Goal: Obtain resource: Download file/media

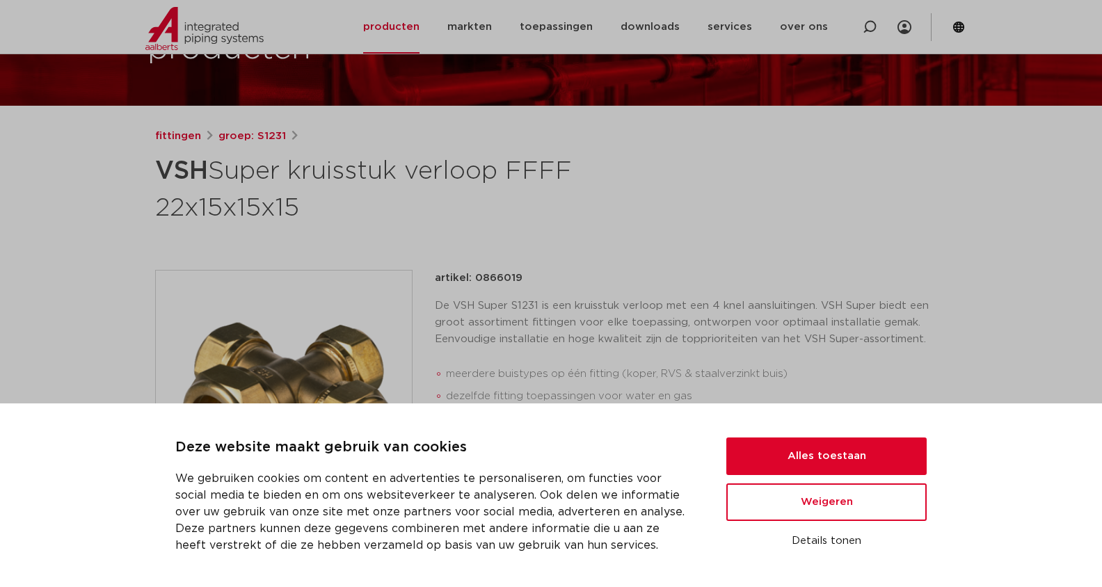
scroll to position [121, 0]
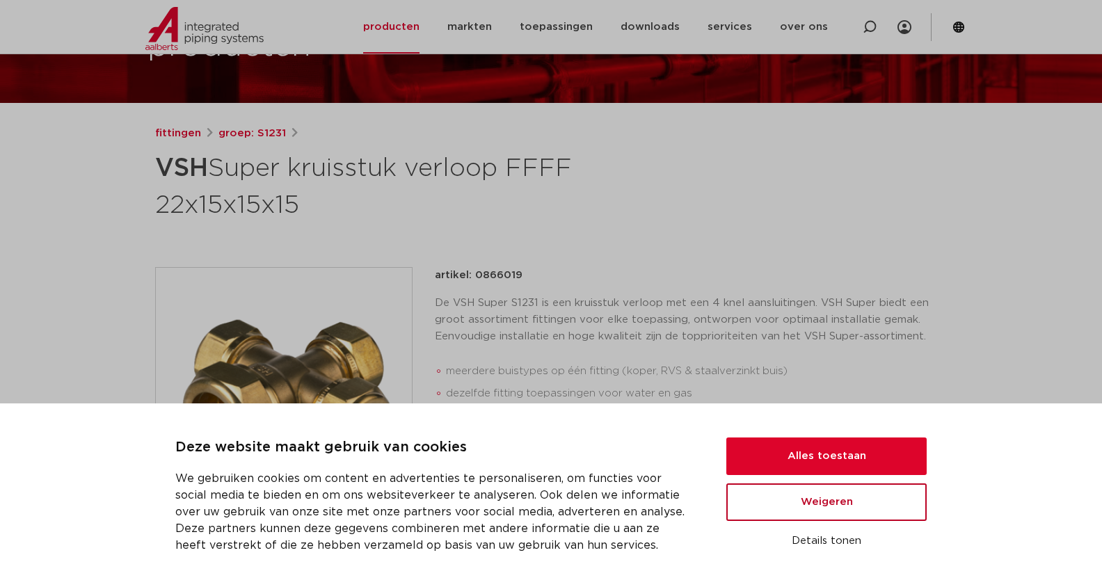
click at [813, 511] on button "Weigeren" at bounding box center [826, 502] width 200 height 38
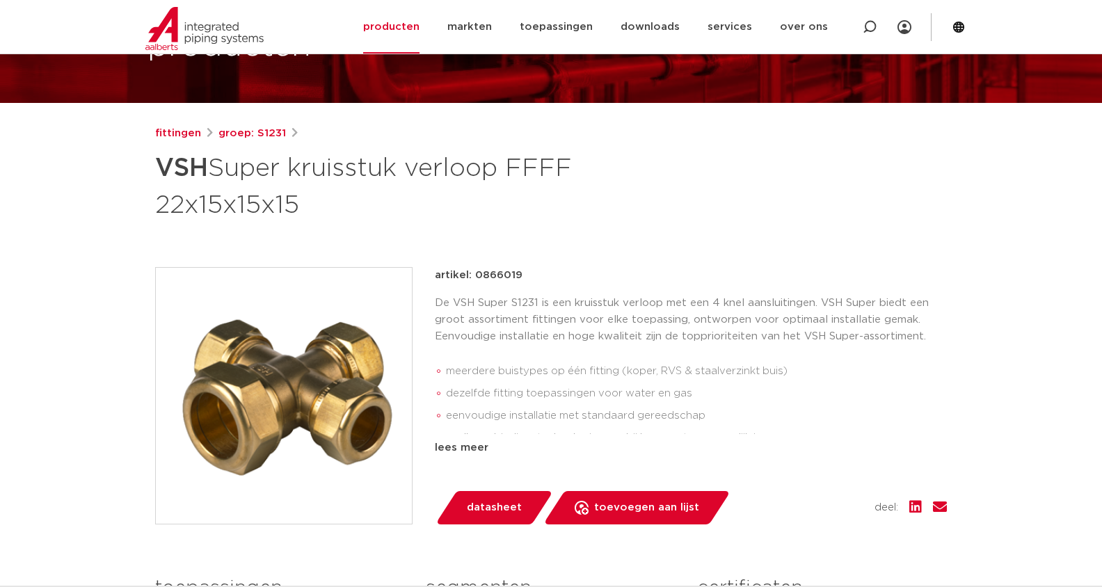
scroll to position [125, 0]
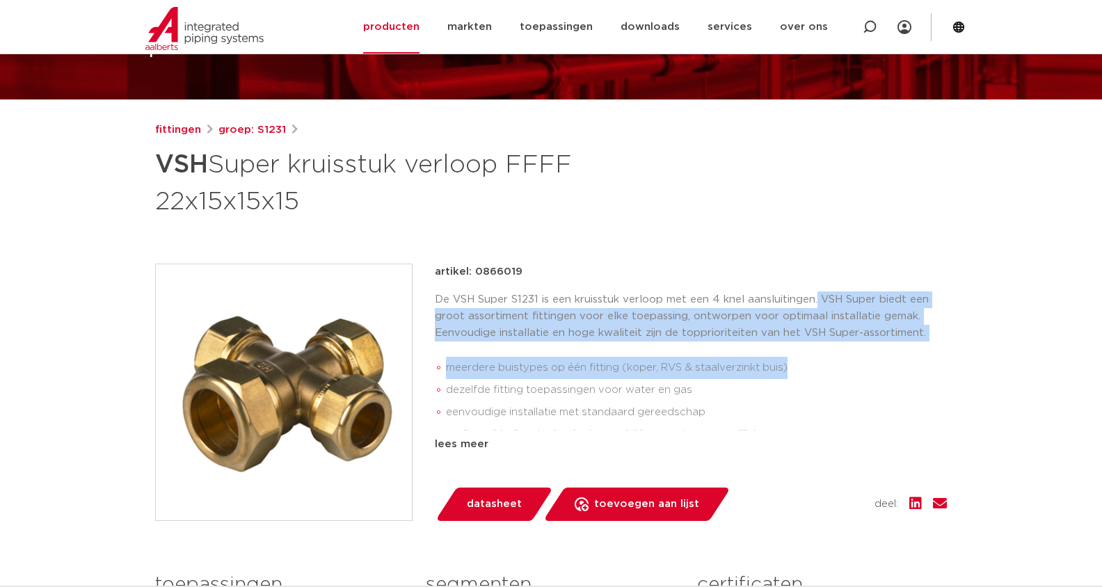
drag, startPoint x: 817, startPoint y: 300, endPoint x: 817, endPoint y: 366, distance: 66.1
click at [817, 366] on div "De VSH Super S1231 is een kruisstuk verloop met een 4 knel aansluitingen. VSH S…" at bounding box center [691, 360] width 512 height 139
click at [691, 367] on li "meerdere buistypes op één fitting (koper, RVS & staalverzinkt buis)" at bounding box center [696, 368] width 501 height 22
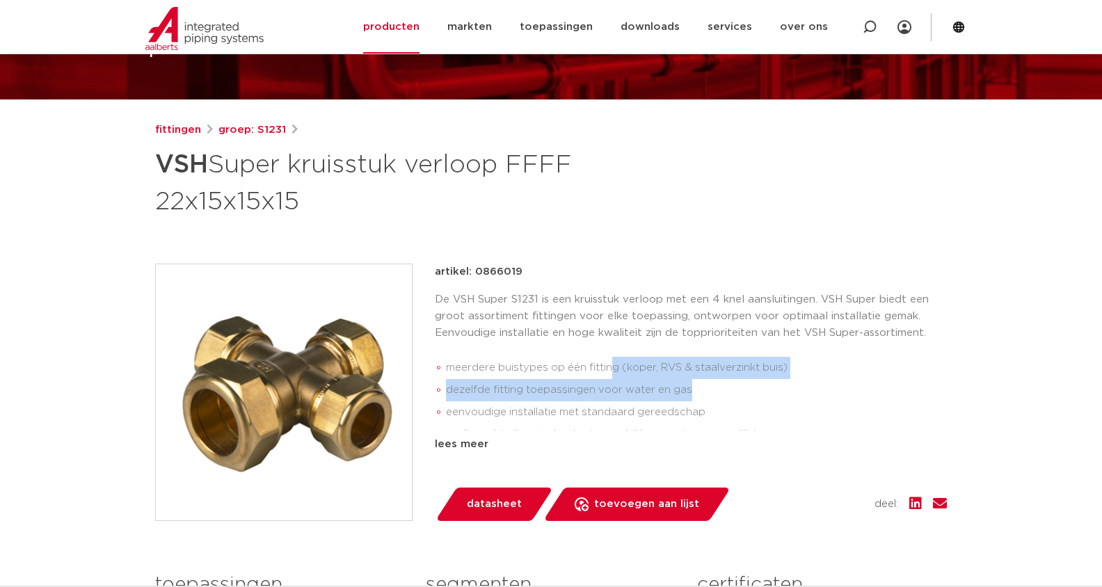
drag, startPoint x: 703, startPoint y: 385, endPoint x: 612, endPoint y: 378, distance: 90.7
click at [612, 378] on ul "meerdere buistypes op één fitting (koper, RVS & staalverzinkt buis) dezelfde fi…" at bounding box center [691, 400] width 512 height 99
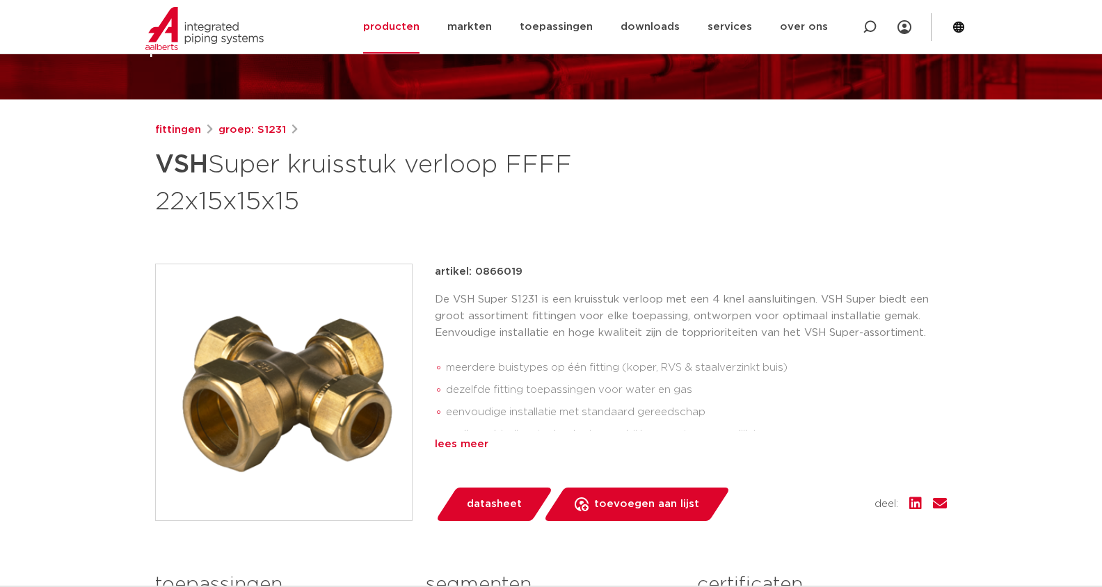
click at [463, 440] on div "lees meer" at bounding box center [691, 444] width 512 height 17
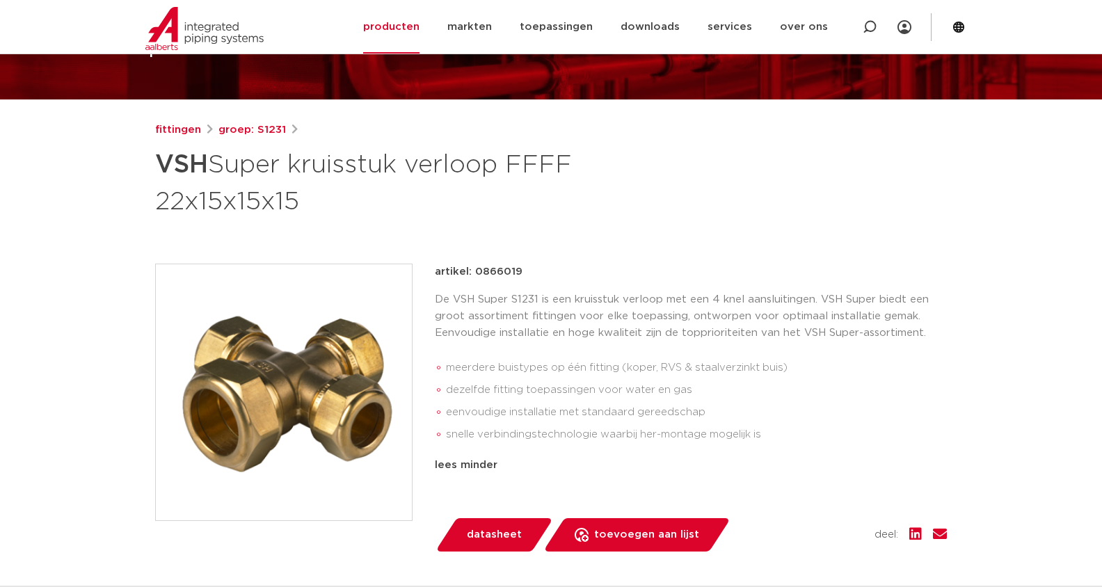
scroll to position [121, 0]
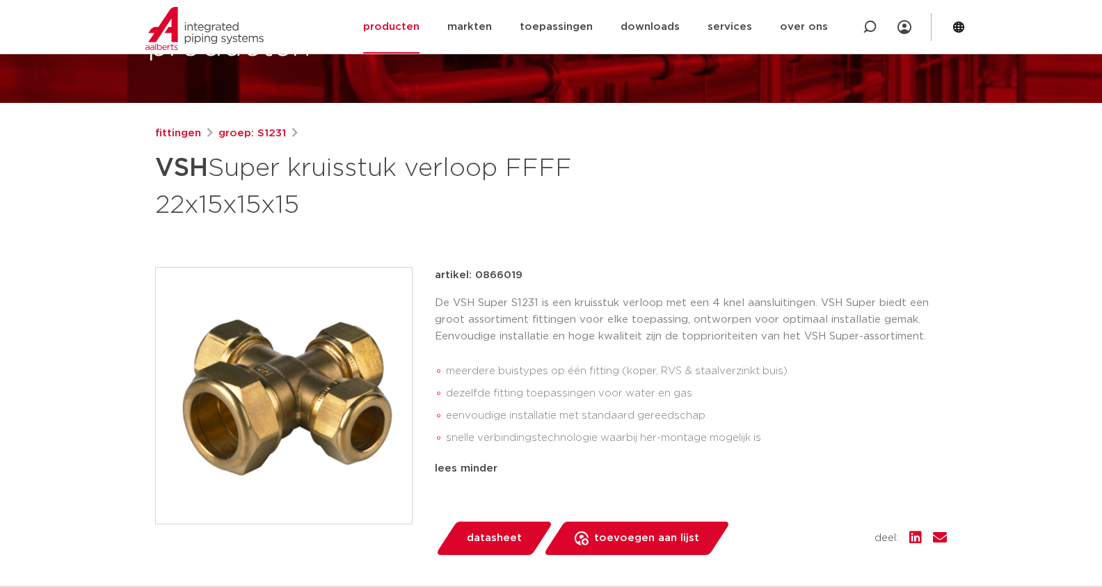
click at [479, 512] on div "artikel: 0866019 De VSH Super S1231 is een kruisstuk verloop met een 4 knel aan…" at bounding box center [691, 394] width 512 height 255
click at [486, 536] on span "datasheet" at bounding box center [494, 538] width 55 height 22
